Goal: Transaction & Acquisition: Obtain resource

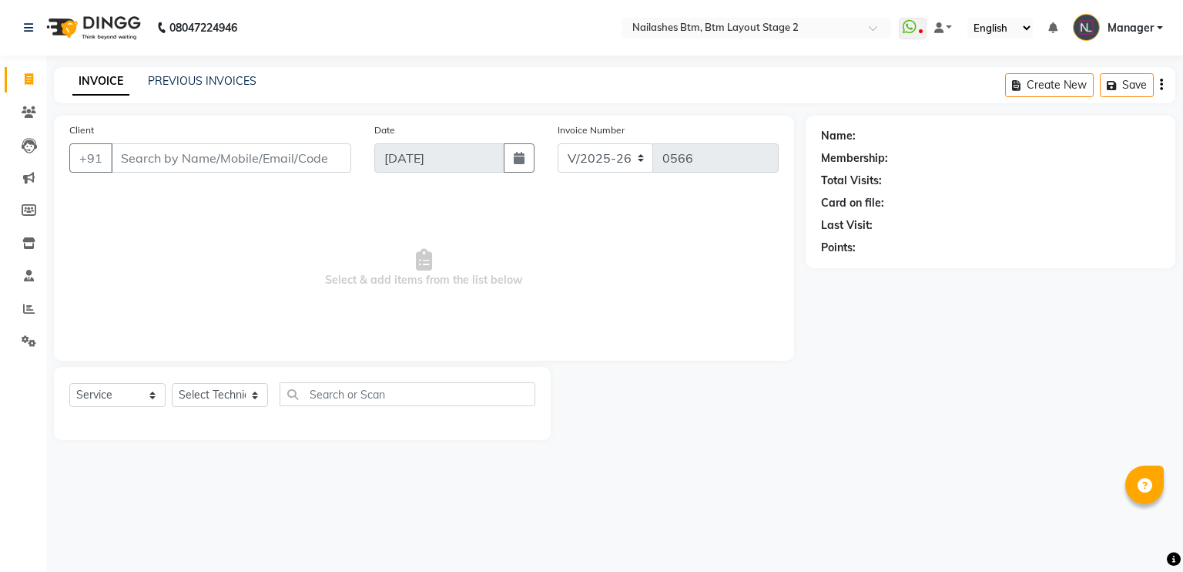
select select "6721"
select select "service"
click at [25, 105] on span at bounding box center [28, 113] width 27 height 18
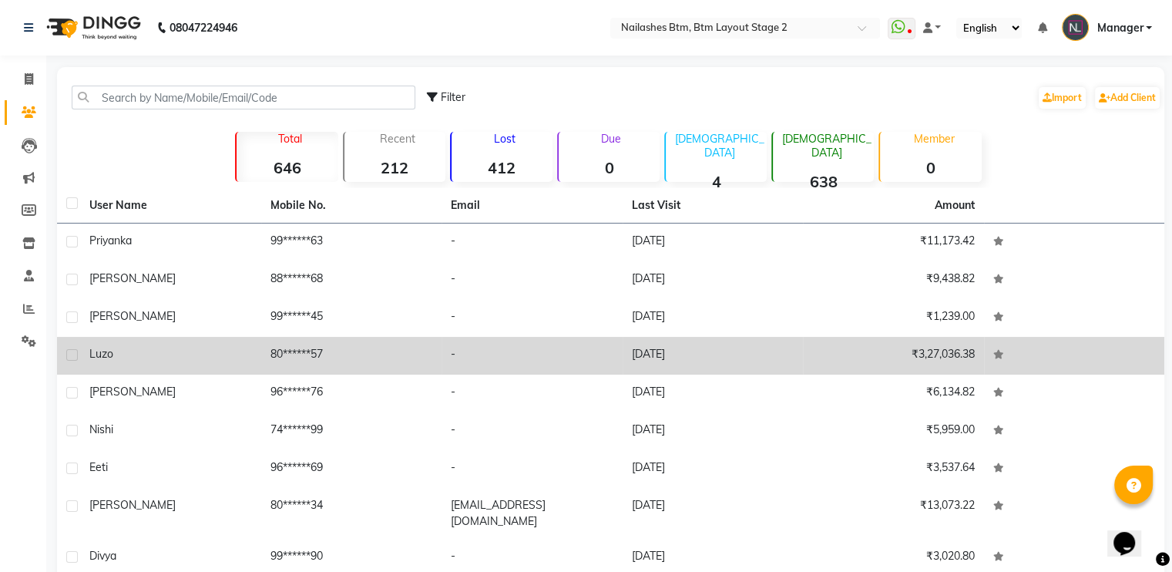
click at [168, 351] on div "Luzo" at bounding box center [170, 354] width 163 height 16
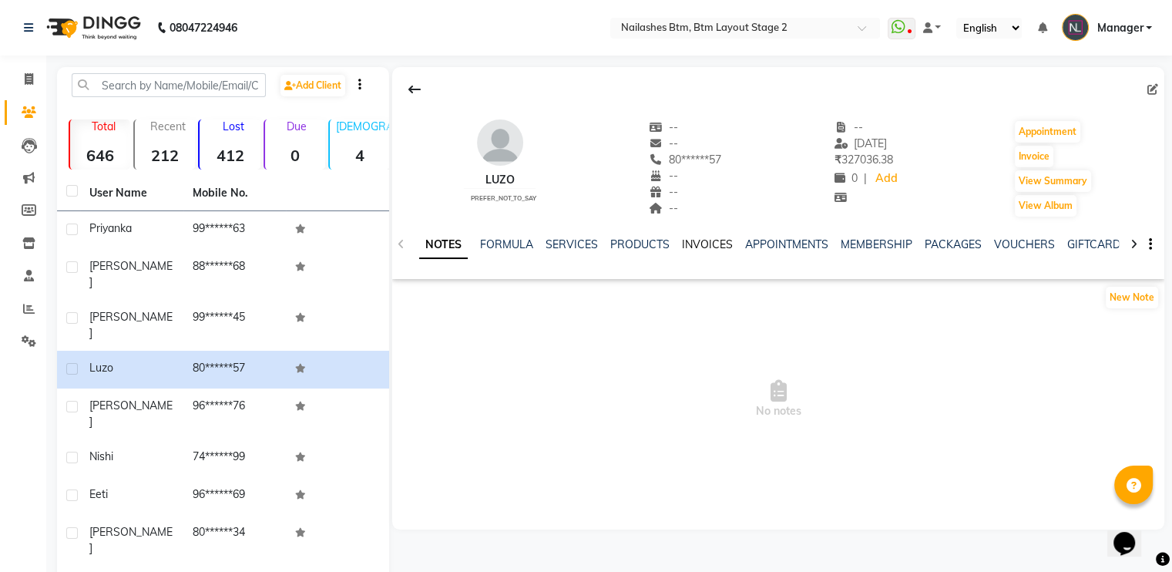
click at [686, 243] on link "INVOICES" at bounding box center [707, 244] width 51 height 14
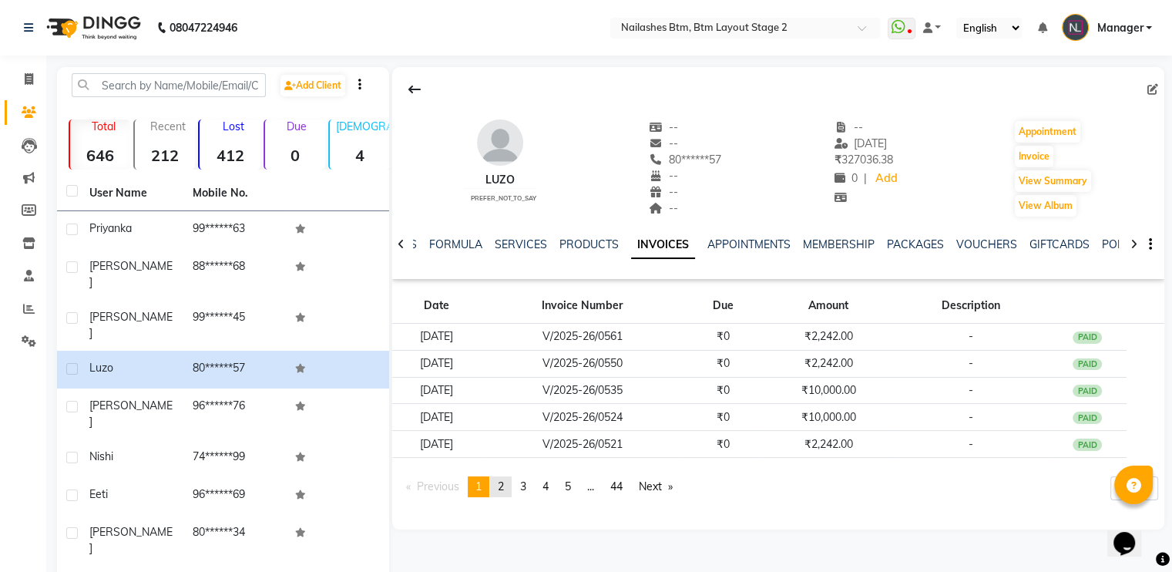
click at [503, 490] on span "2" at bounding box center [501, 486] width 6 height 14
click at [479, 484] on span "1" at bounding box center [478, 486] width 6 height 14
click at [27, 110] on icon at bounding box center [29, 112] width 15 height 12
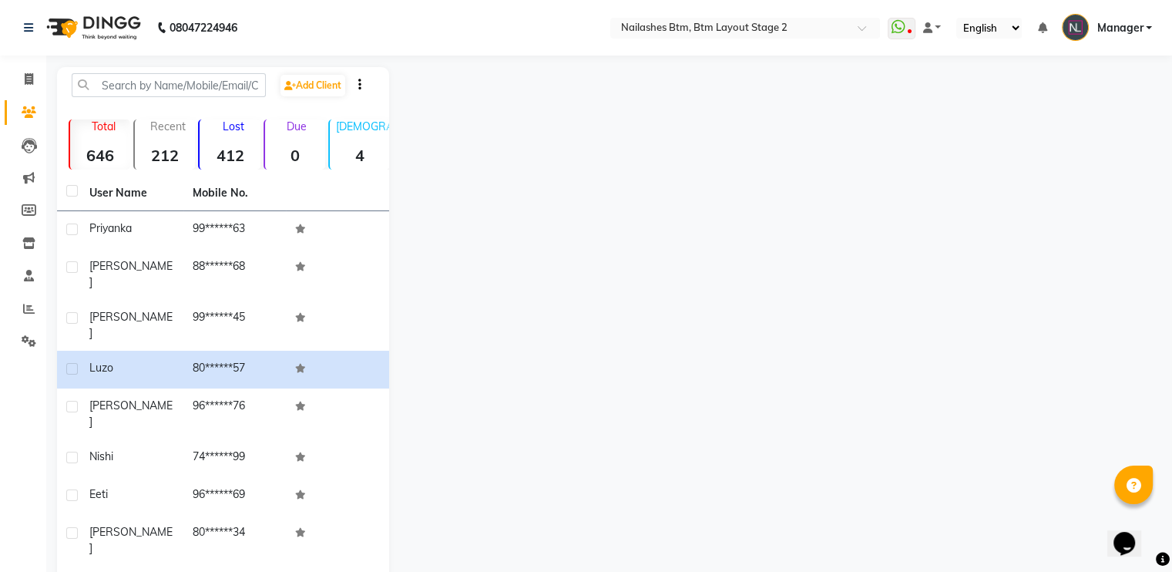
click at [368, 79] on div at bounding box center [360, 84] width 26 height 16
click at [19, 85] on span at bounding box center [28, 80] width 27 height 18
select select "service"
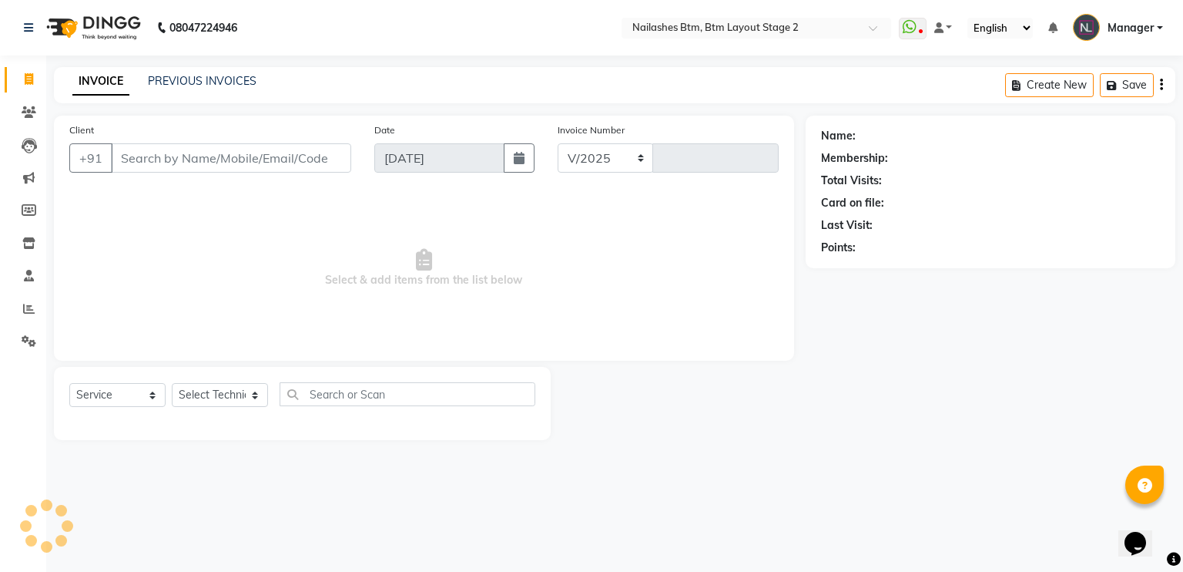
select select "6721"
type input "0566"
click at [25, 101] on link "Clients" at bounding box center [23, 112] width 37 height 25
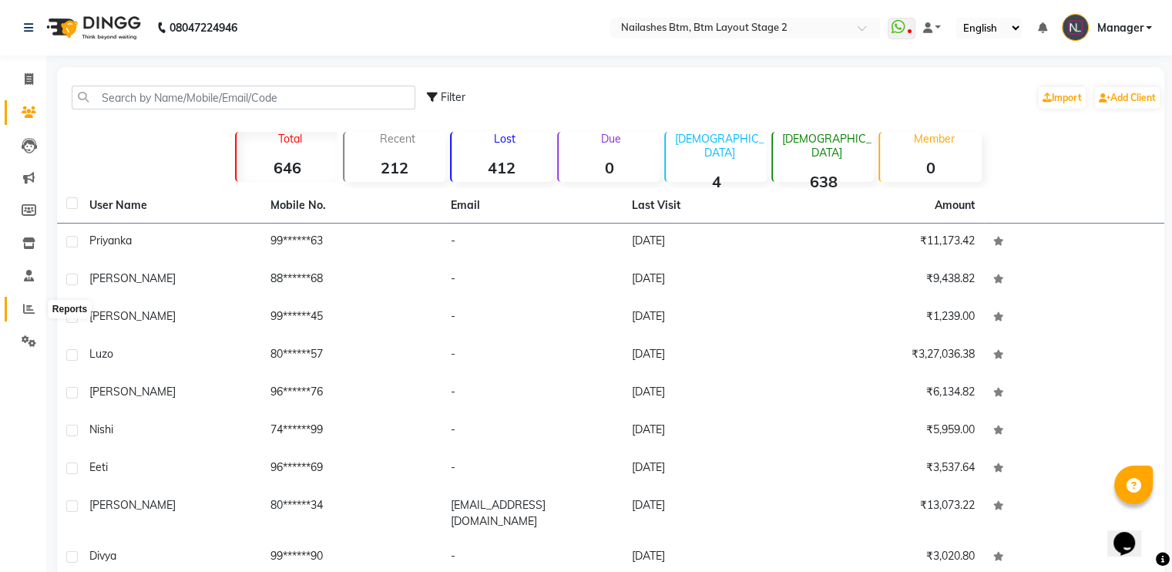
click at [26, 313] on icon at bounding box center [29, 309] width 12 height 12
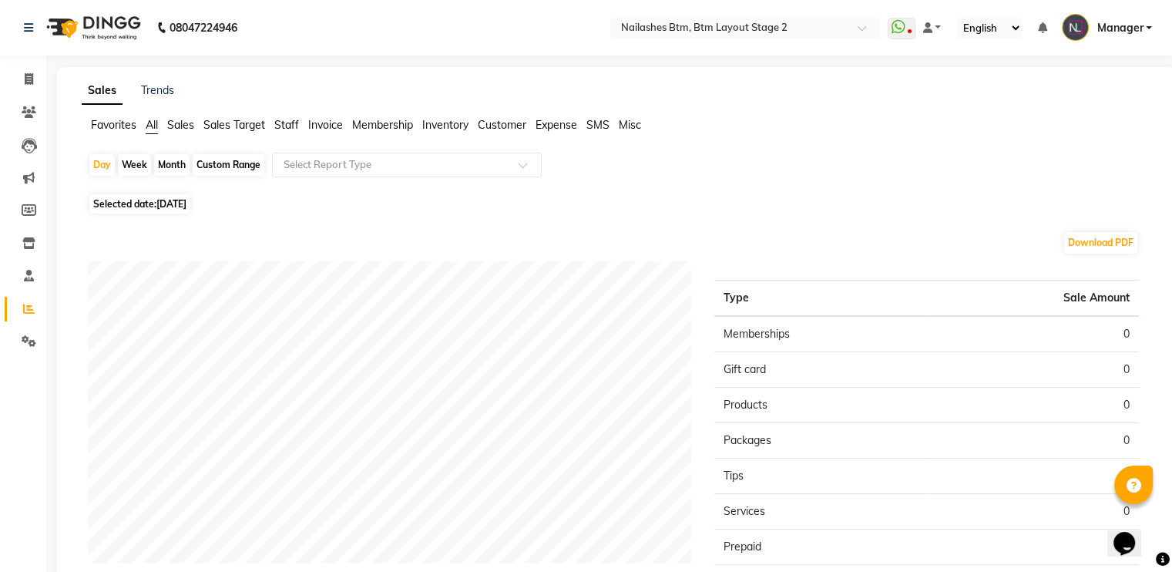
click at [324, 130] on span "Invoice" at bounding box center [325, 125] width 35 height 14
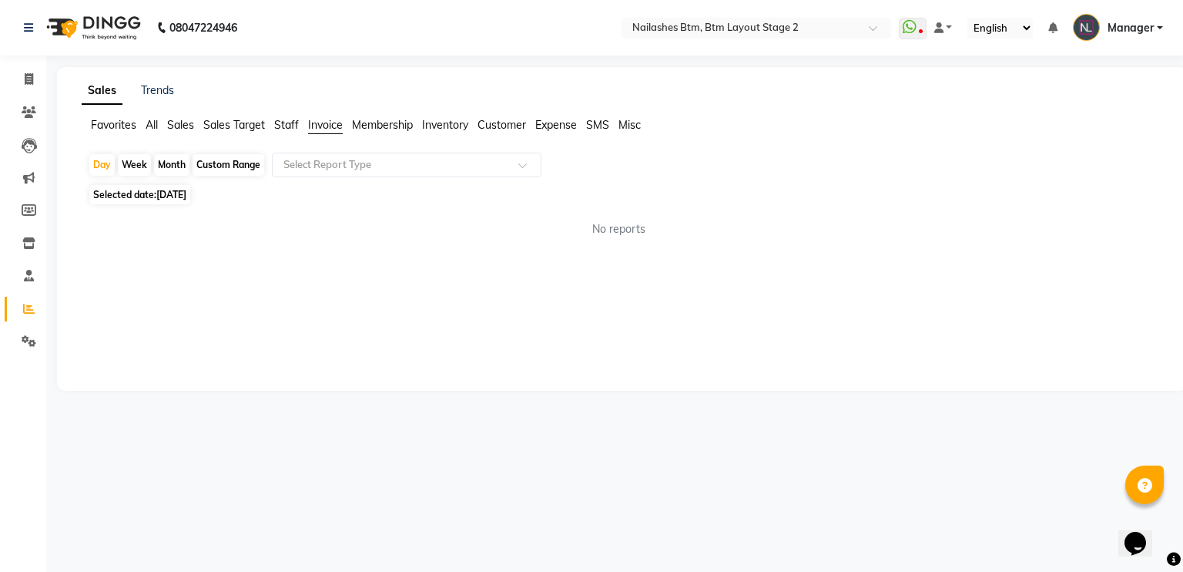
click at [222, 163] on div "Custom Range" at bounding box center [229, 165] width 72 height 22
select select "9"
select select "2025"
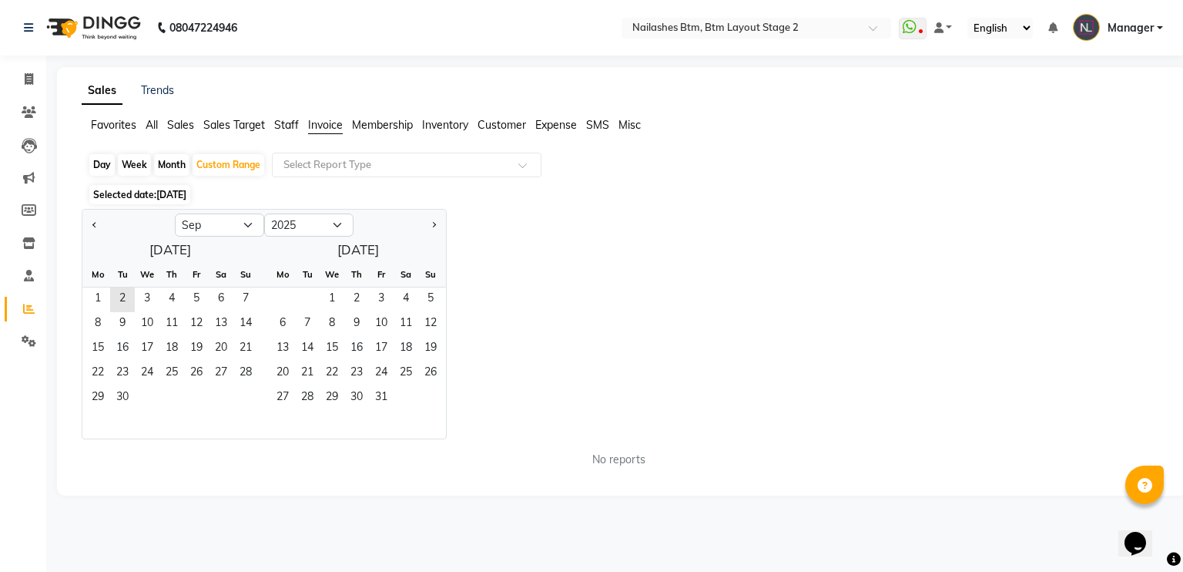
click at [86, 220] on div at bounding box center [128, 225] width 92 height 25
click at [92, 227] on button "Previous month" at bounding box center [95, 225] width 12 height 25
select select "8"
click at [200, 296] on span "1" at bounding box center [196, 299] width 25 height 25
click at [198, 295] on span "1" at bounding box center [196, 299] width 25 height 25
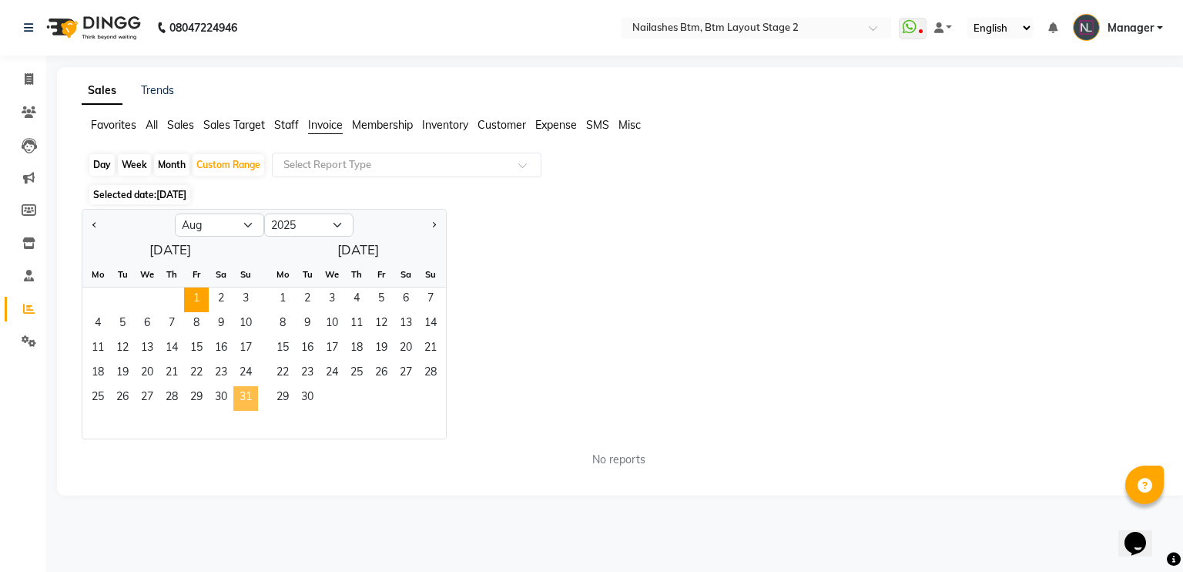
click at [247, 397] on span "31" at bounding box center [245, 398] width 25 height 25
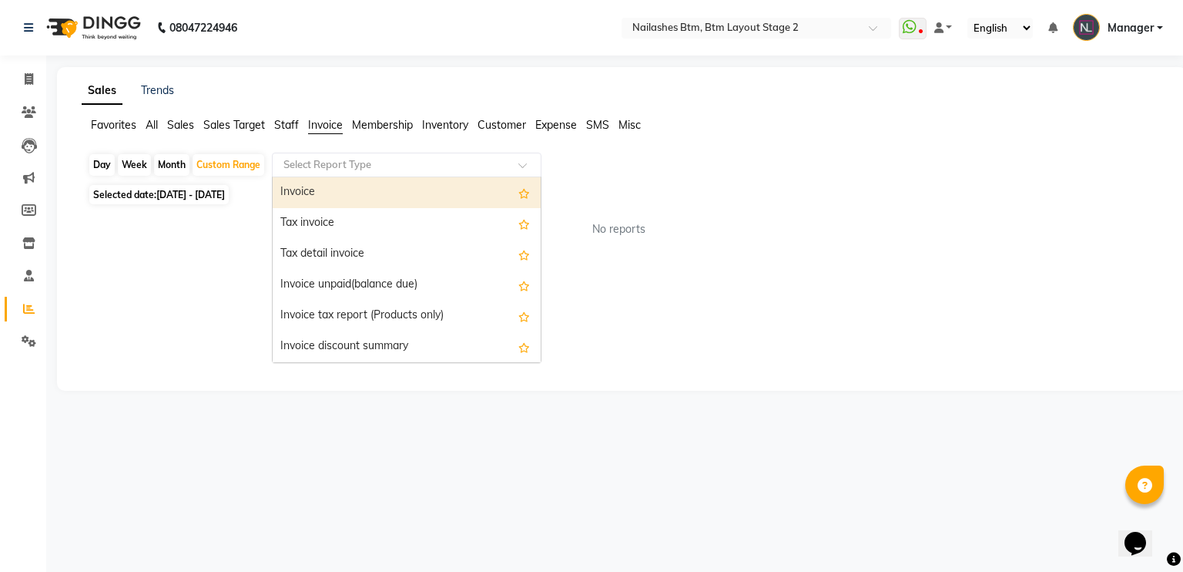
click at [342, 163] on input "text" at bounding box center [391, 164] width 222 height 15
click at [332, 190] on div "Invoice" at bounding box center [407, 192] width 268 height 31
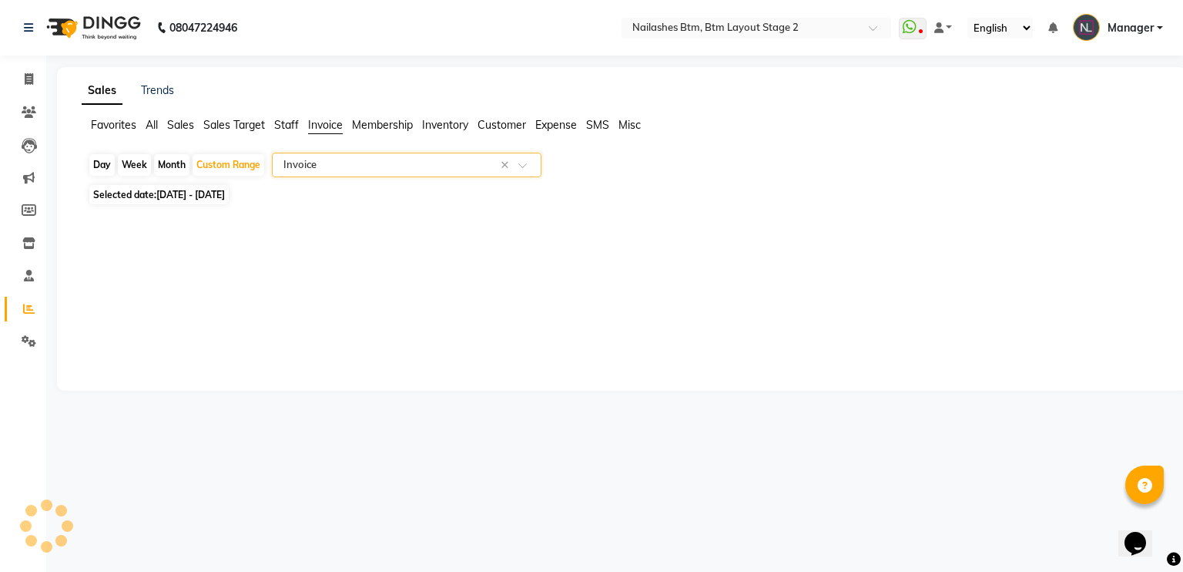
select select "full_report"
select select "csv"
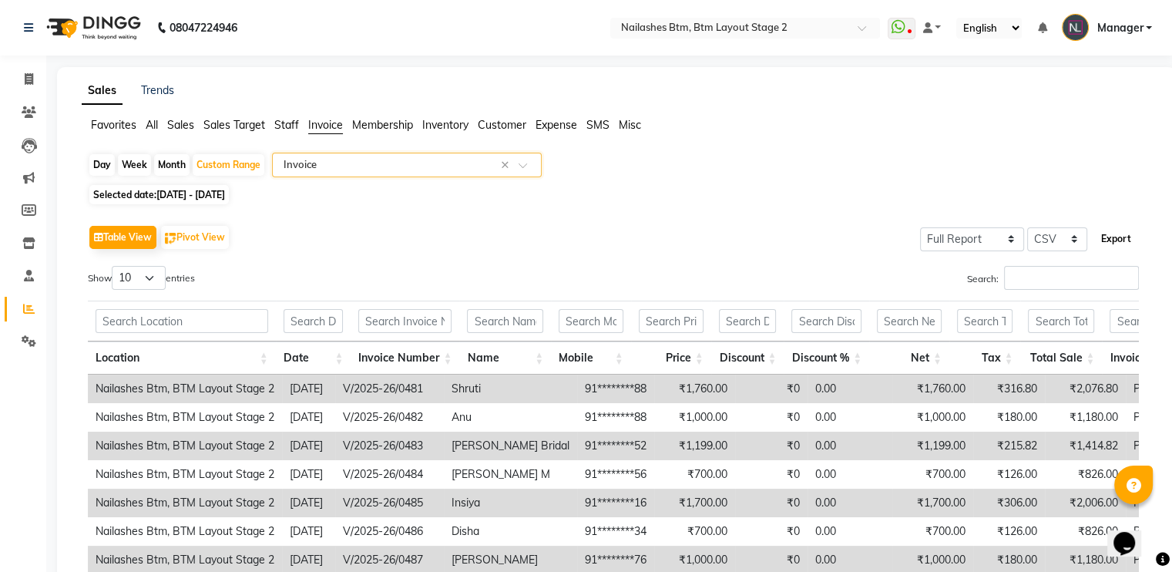
click at [1113, 238] on button "Export" at bounding box center [1116, 239] width 42 height 26
